Goal: Task Accomplishment & Management: Use online tool/utility

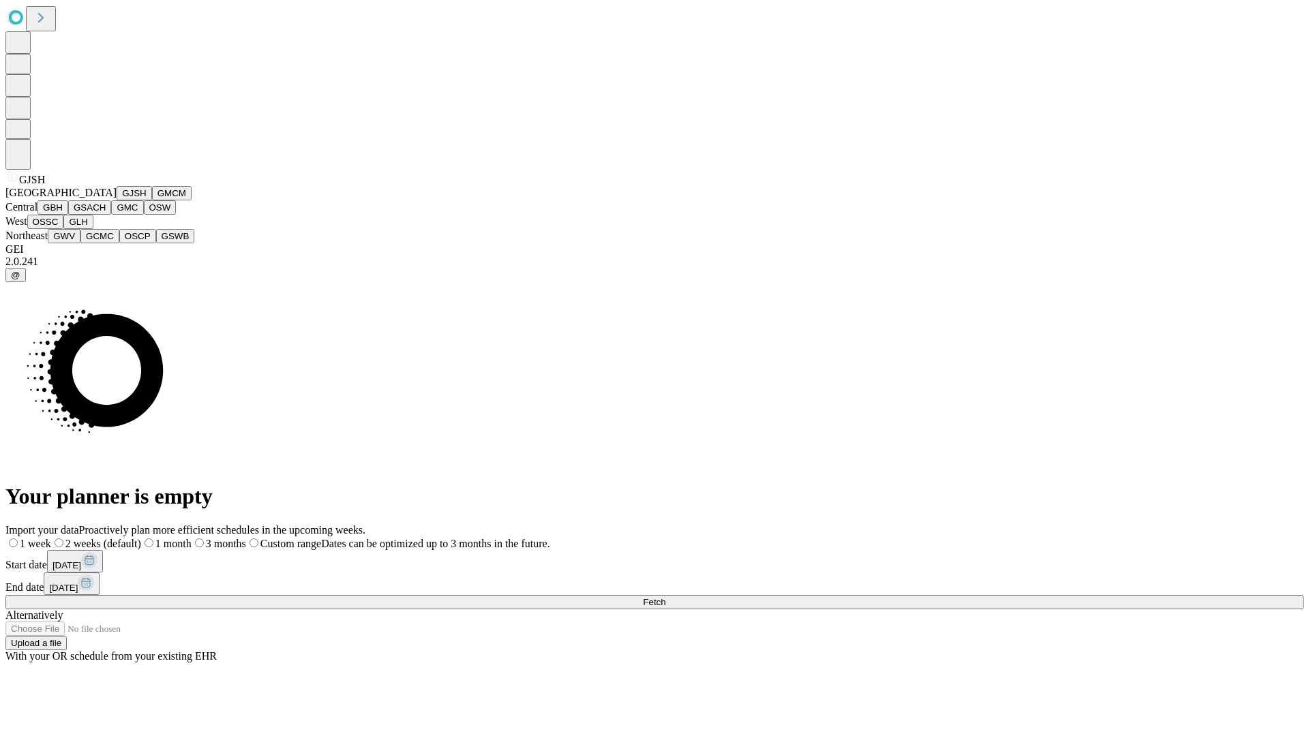
click at [117, 200] on button "GJSH" at bounding box center [134, 193] width 35 height 14
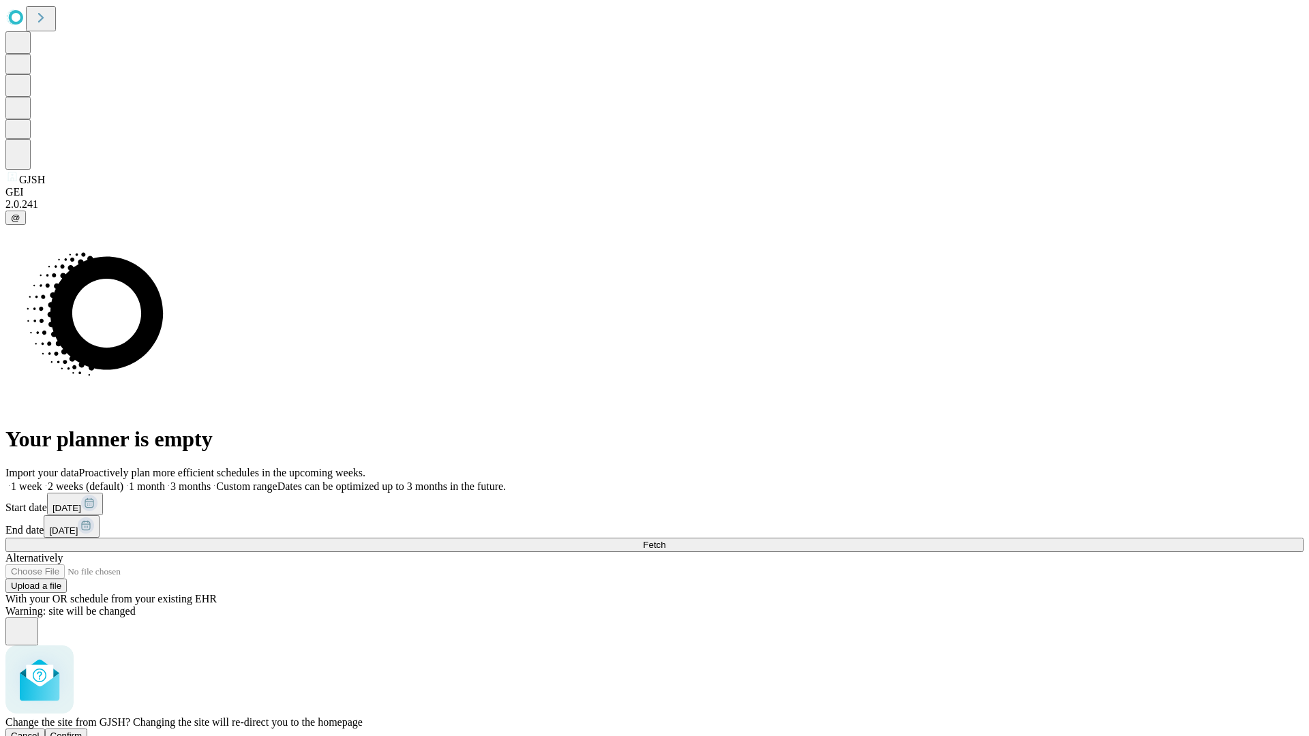
click at [83, 731] on span "Confirm" at bounding box center [66, 736] width 32 height 10
click at [165, 481] on label "1 month" at bounding box center [144, 487] width 42 height 12
click at [666, 540] on span "Fetch" at bounding box center [654, 545] width 23 height 10
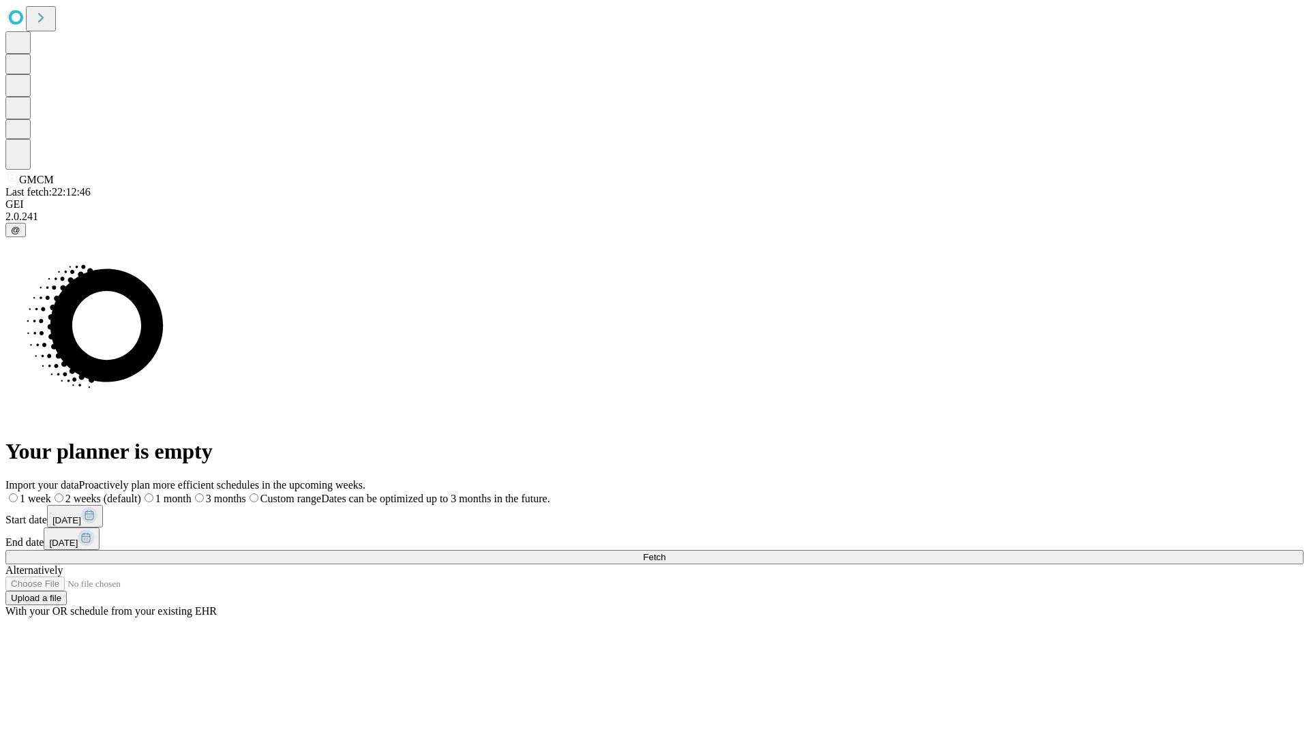
click at [192, 493] on label "1 month" at bounding box center [166, 499] width 50 height 12
click at [666, 552] on span "Fetch" at bounding box center [654, 557] width 23 height 10
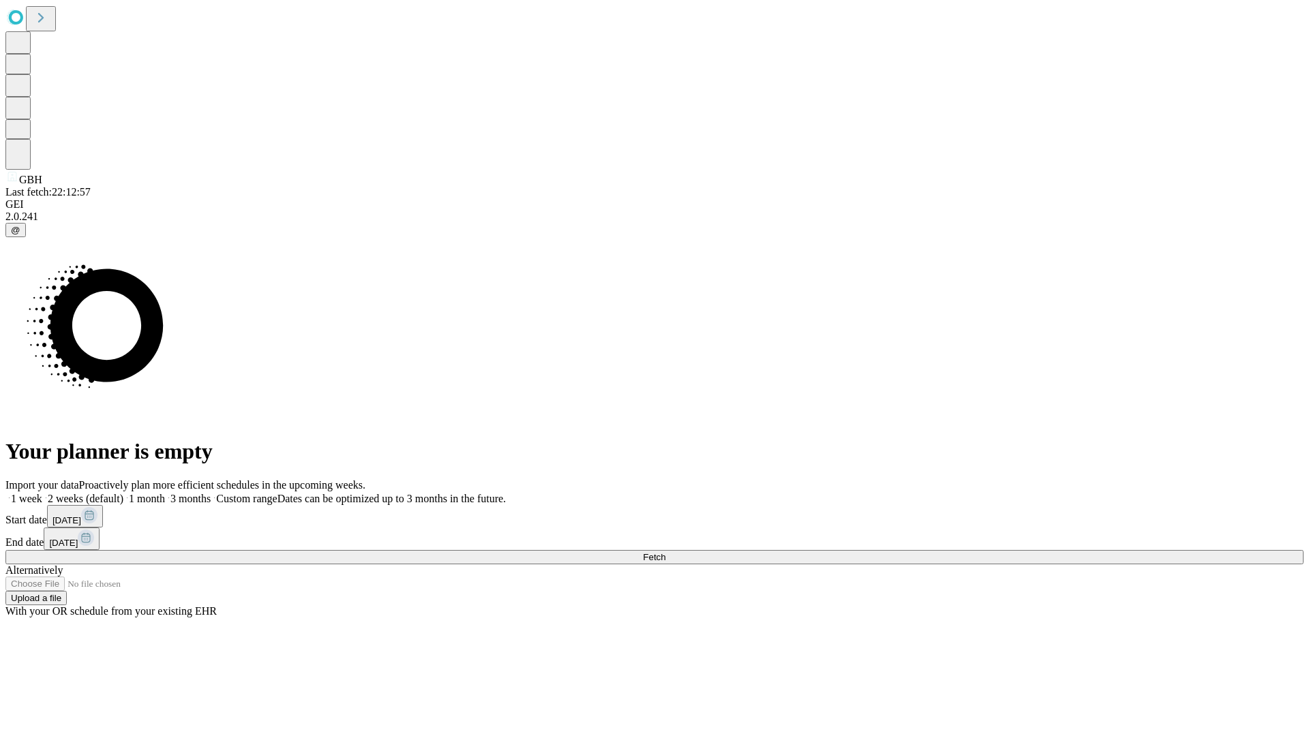
click at [165, 493] on label "1 month" at bounding box center [144, 499] width 42 height 12
click at [666, 552] on span "Fetch" at bounding box center [654, 557] width 23 height 10
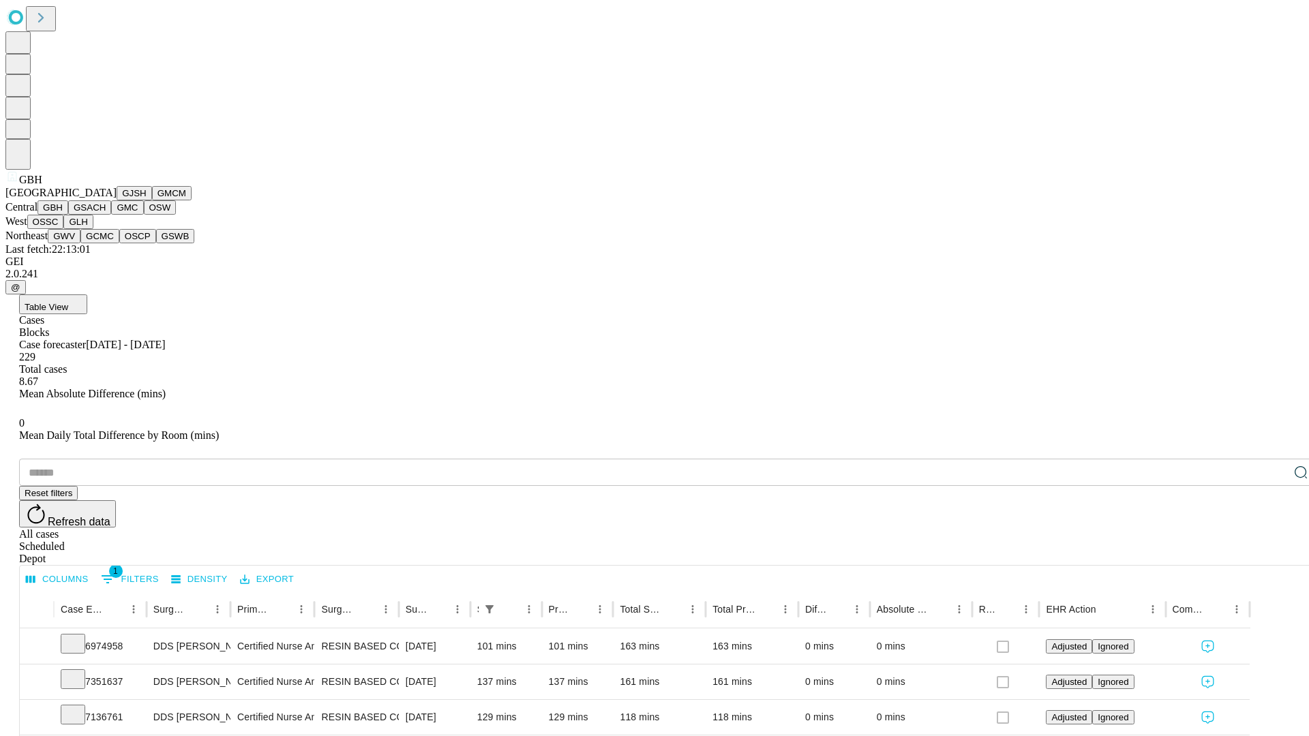
click at [106, 215] on button "GSACH" at bounding box center [89, 207] width 43 height 14
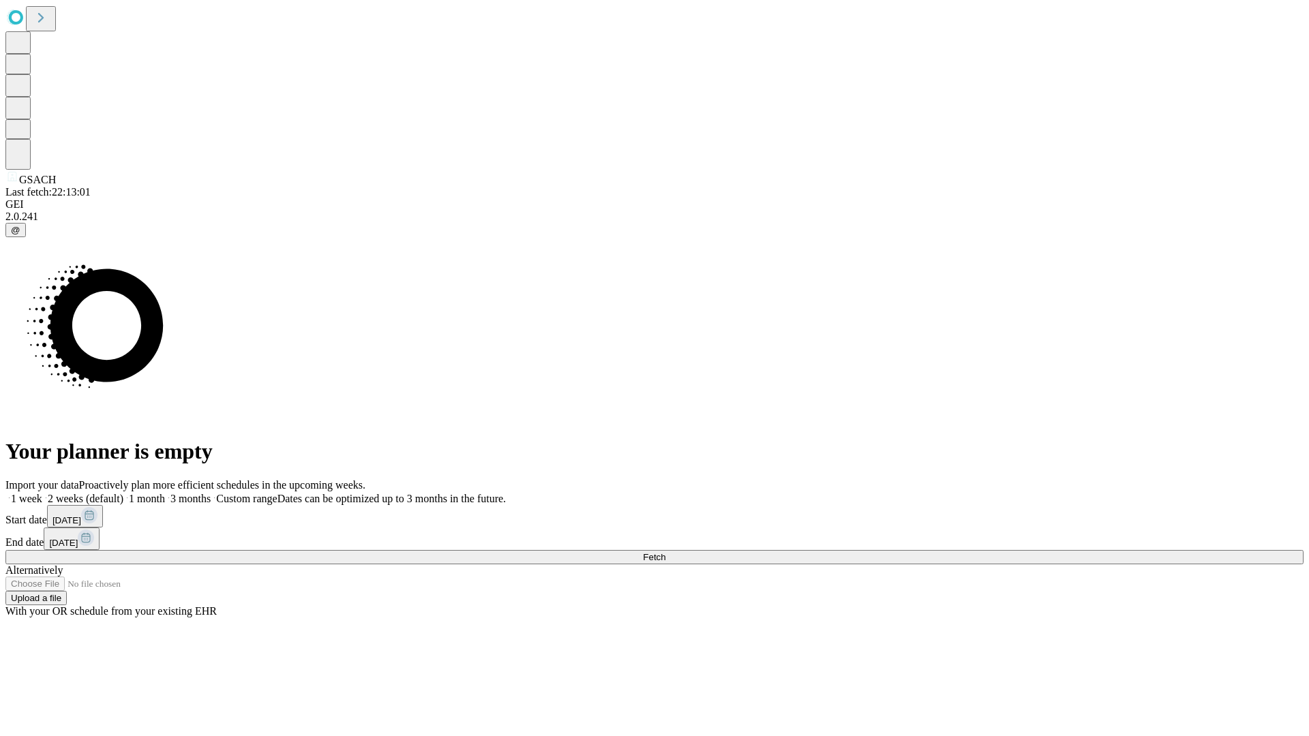
click at [666, 552] on span "Fetch" at bounding box center [654, 557] width 23 height 10
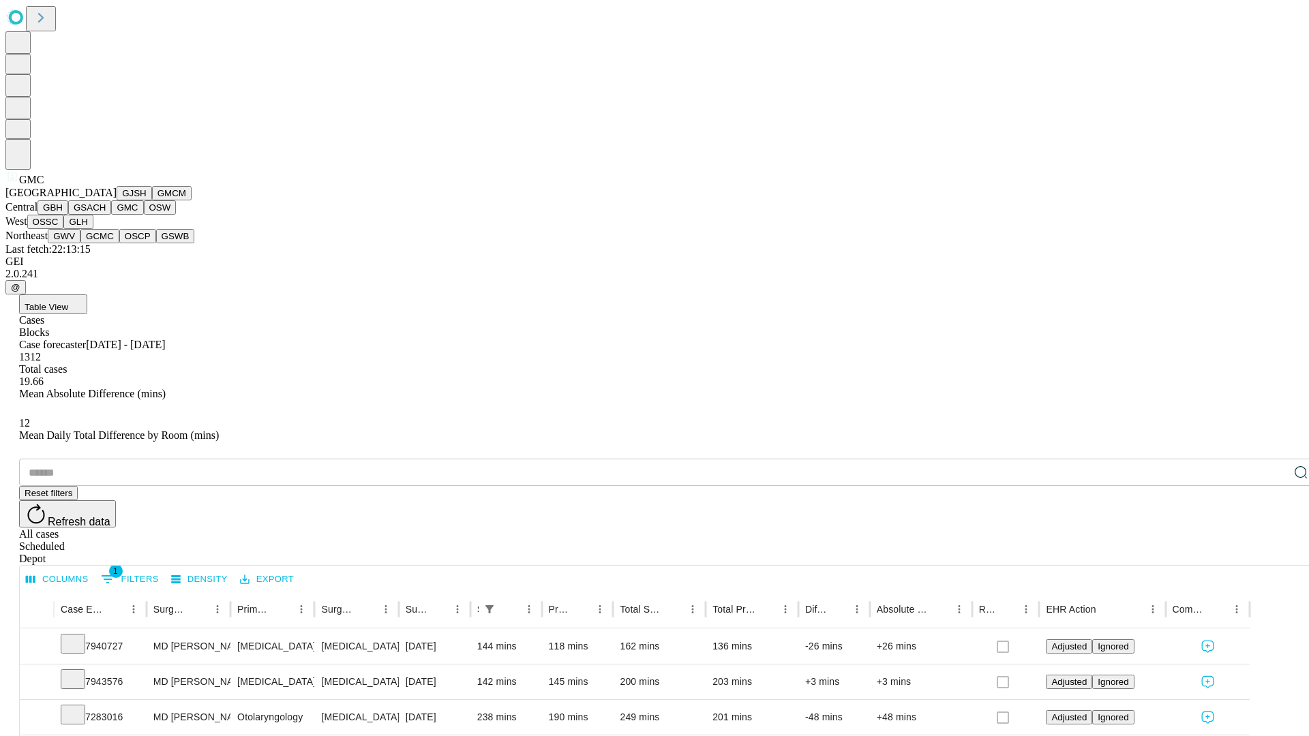
click at [144, 215] on button "OSW" at bounding box center [160, 207] width 33 height 14
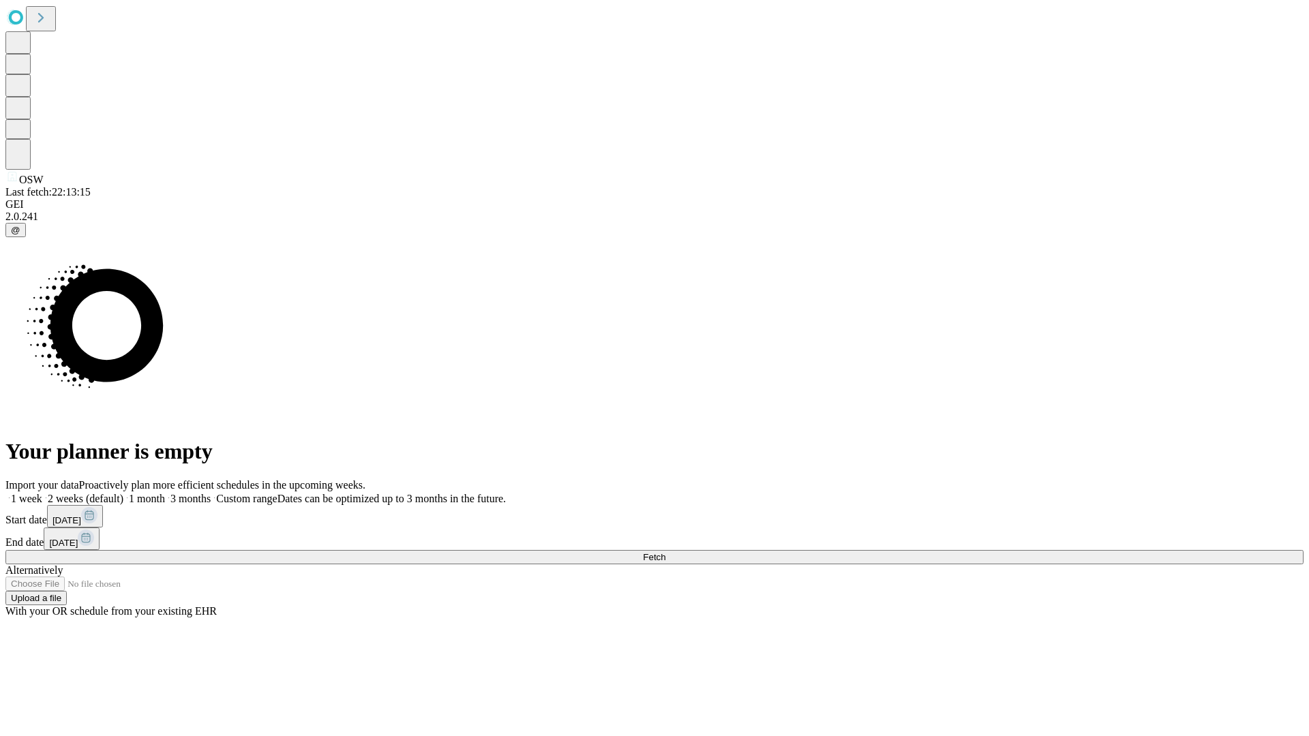
click at [165, 493] on label "1 month" at bounding box center [144, 499] width 42 height 12
click at [666, 552] on span "Fetch" at bounding box center [654, 557] width 23 height 10
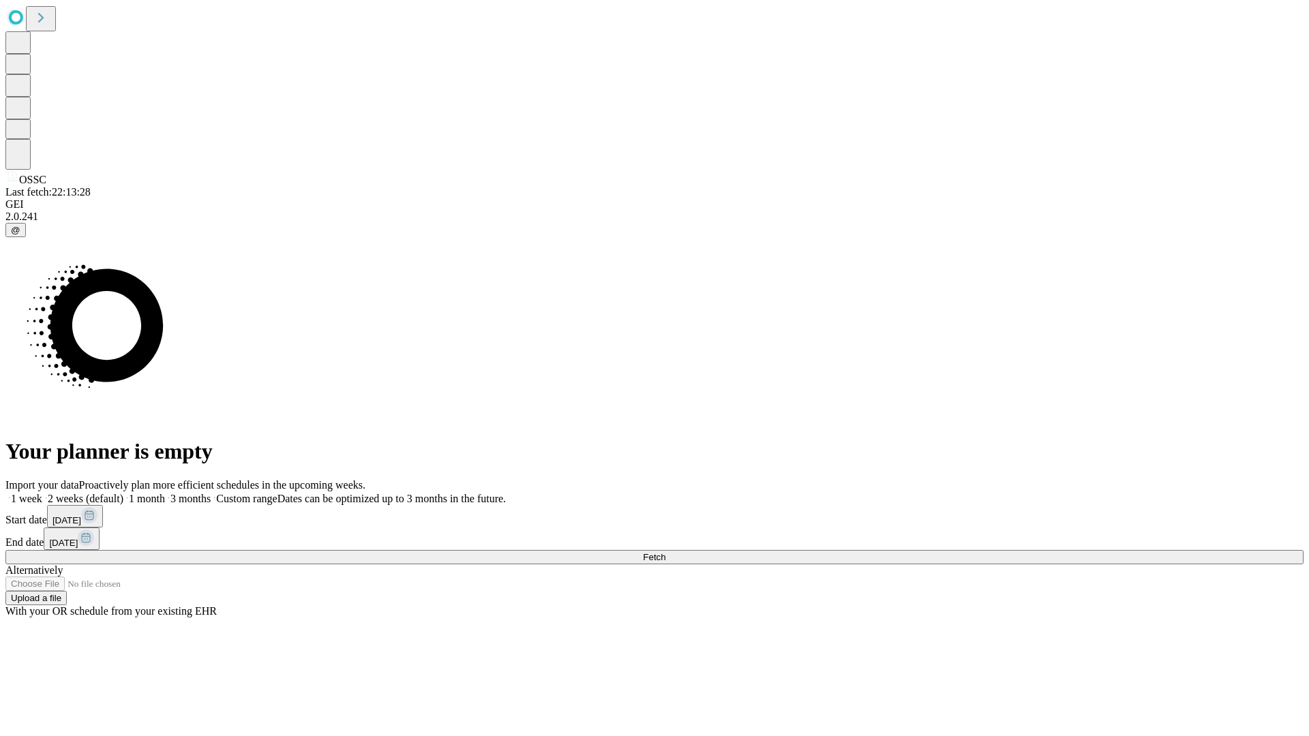
click at [165, 493] on label "1 month" at bounding box center [144, 499] width 42 height 12
click at [666, 552] on span "Fetch" at bounding box center [654, 557] width 23 height 10
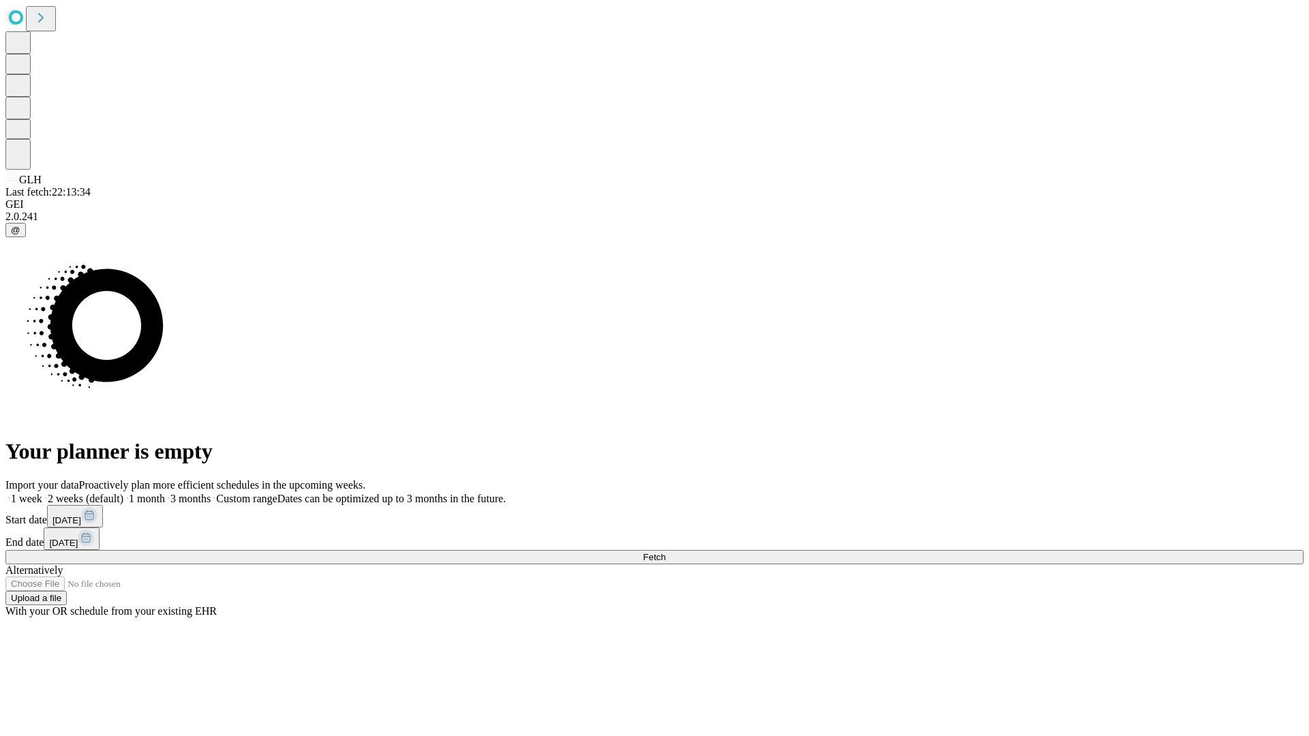
click at [165, 493] on label "1 month" at bounding box center [144, 499] width 42 height 12
click at [666, 552] on span "Fetch" at bounding box center [654, 557] width 23 height 10
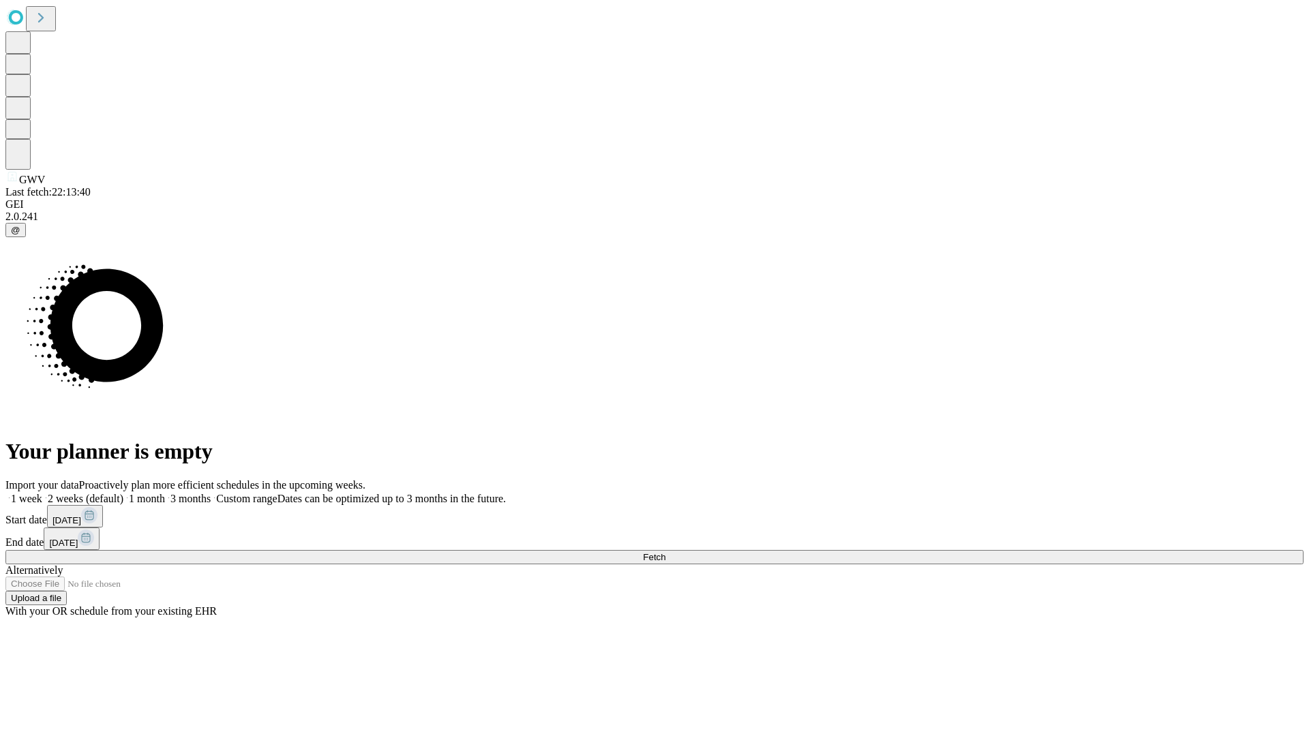
click at [165, 493] on label "1 month" at bounding box center [144, 499] width 42 height 12
click at [666, 552] on span "Fetch" at bounding box center [654, 557] width 23 height 10
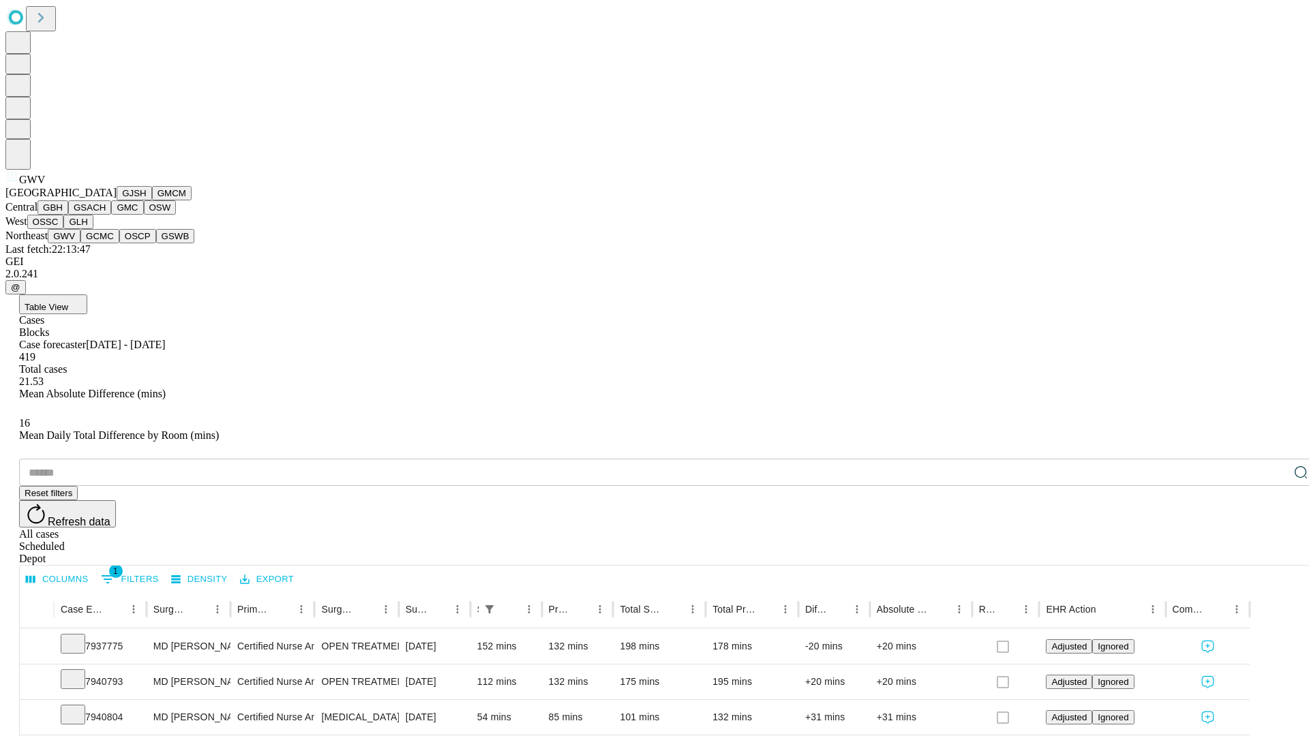
click at [106, 243] on button "GCMC" at bounding box center [99, 236] width 39 height 14
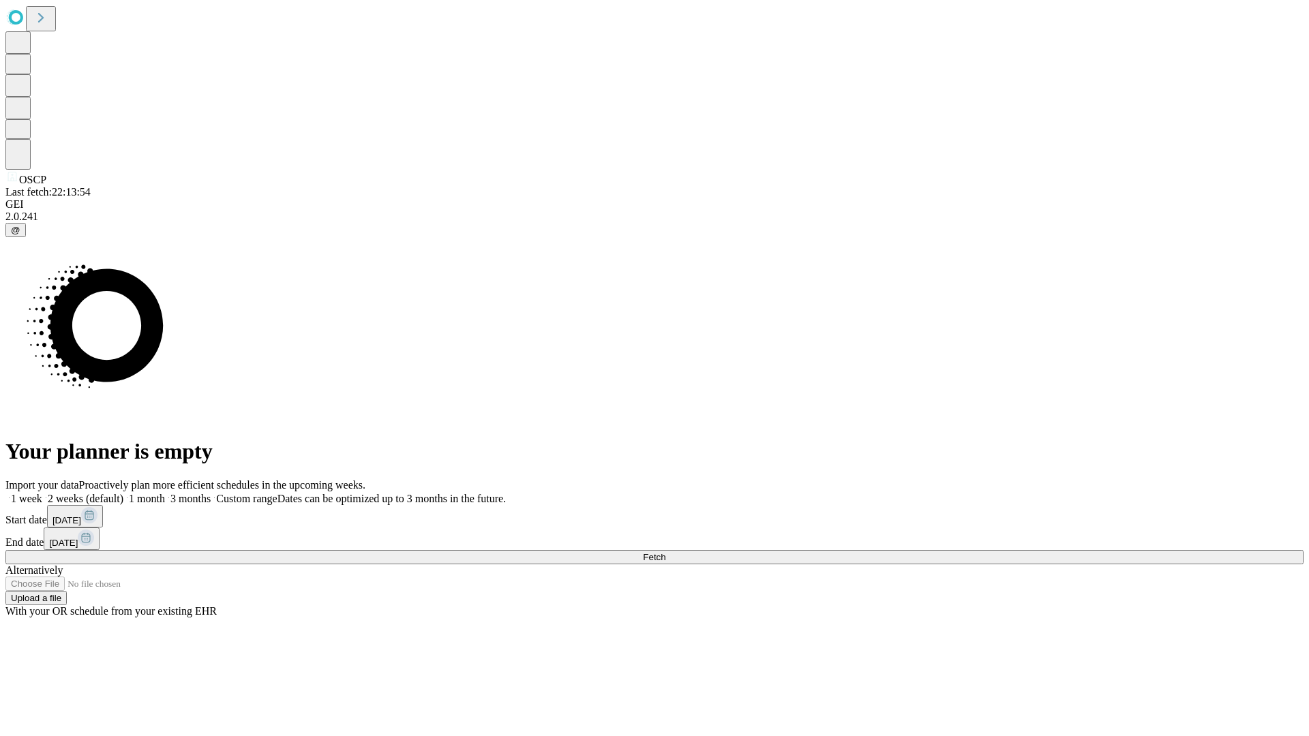
click at [165, 493] on label "1 month" at bounding box center [144, 499] width 42 height 12
click at [666, 552] on span "Fetch" at bounding box center [654, 557] width 23 height 10
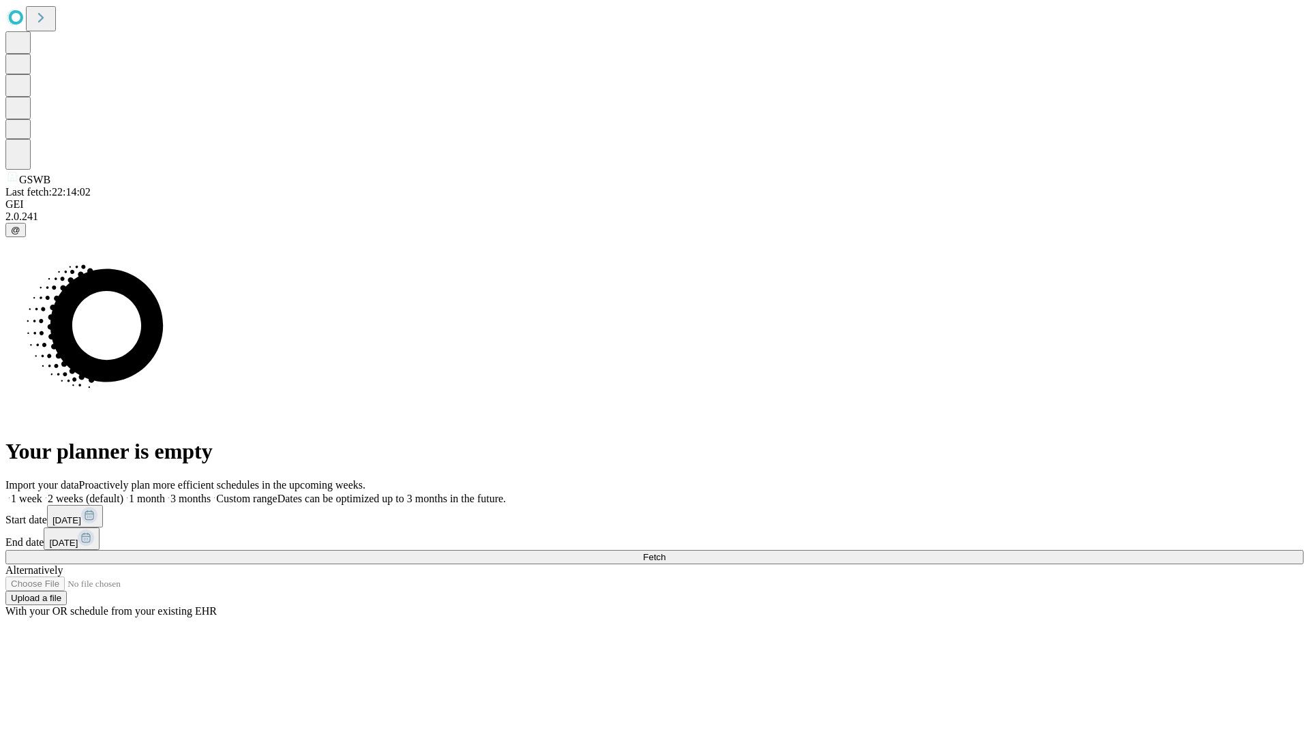
click at [165, 493] on label "1 month" at bounding box center [144, 499] width 42 height 12
click at [666, 552] on span "Fetch" at bounding box center [654, 557] width 23 height 10
